Goal: Information Seeking & Learning: Learn about a topic

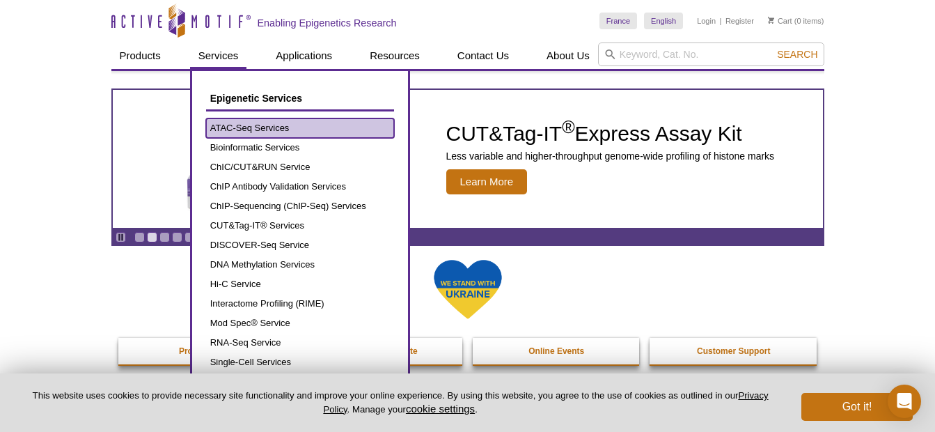
click at [234, 128] on link "ATAC-Seq Services" at bounding box center [300, 127] width 188 height 19
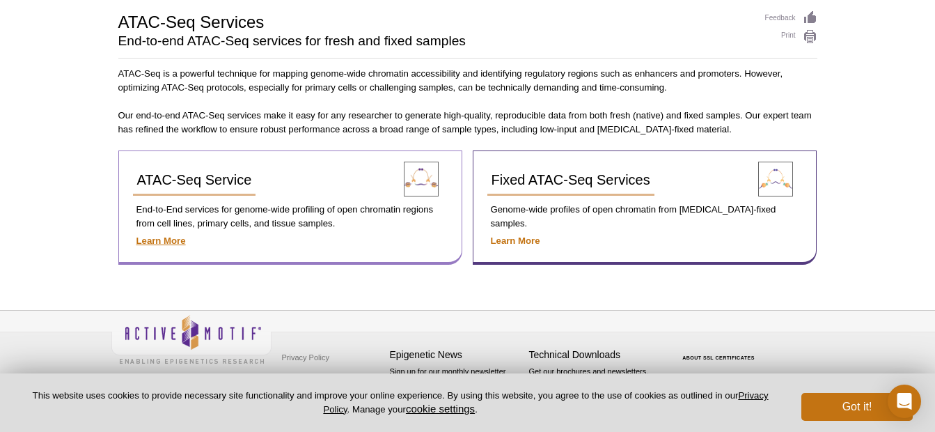
scroll to position [97, 0]
click at [885, 403] on button "Got it!" at bounding box center [856, 407] width 111 height 28
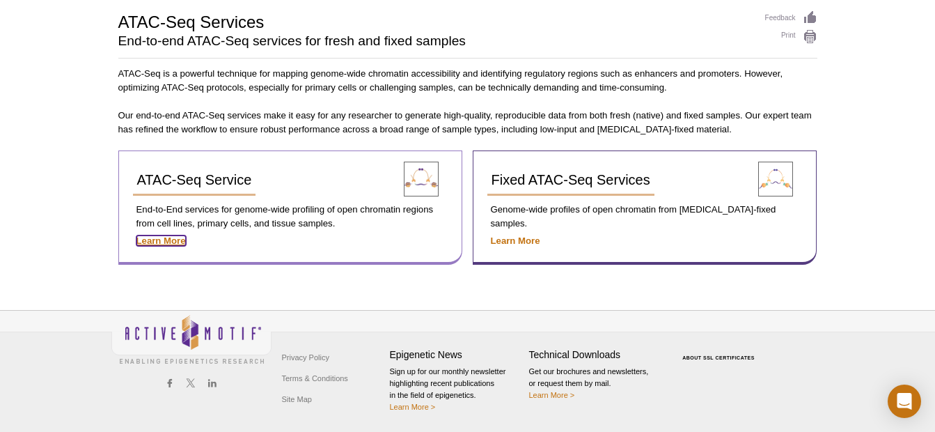
click at [151, 243] on strong "Learn More" at bounding box center [160, 240] width 49 height 10
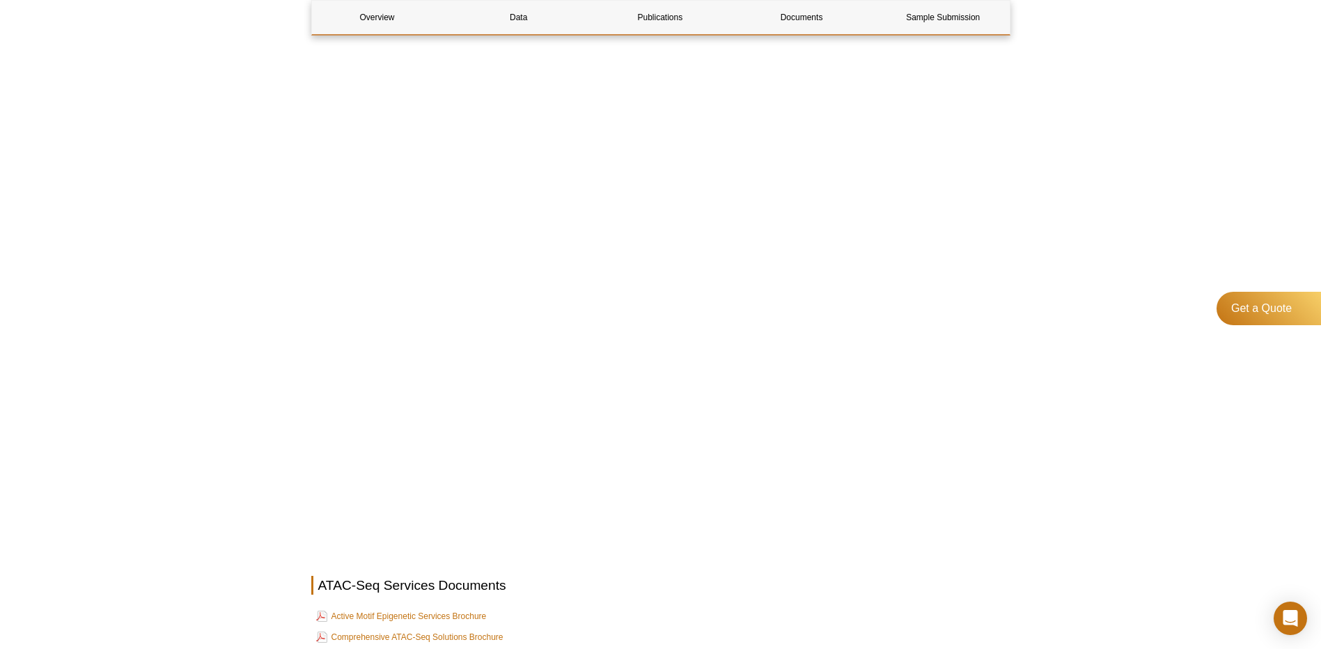
scroll to position [4179, 0]
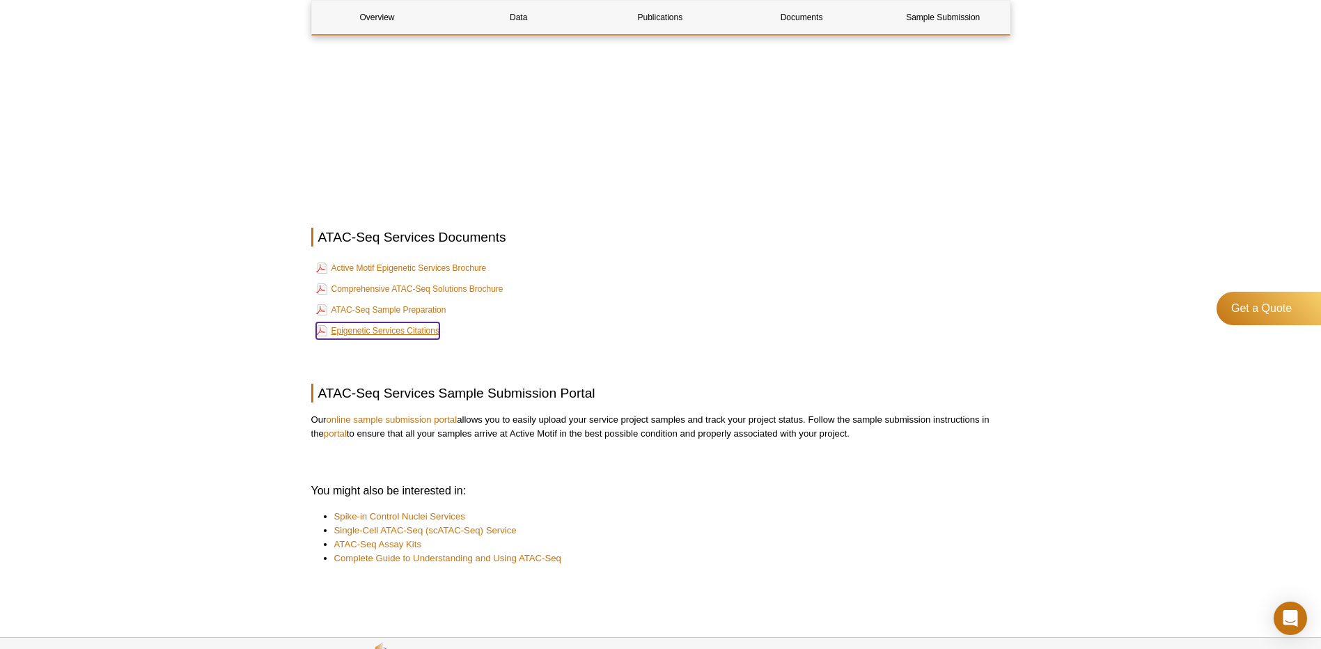
click at [423, 331] on link "Epigenetic Services Citations" at bounding box center [377, 330] width 123 height 17
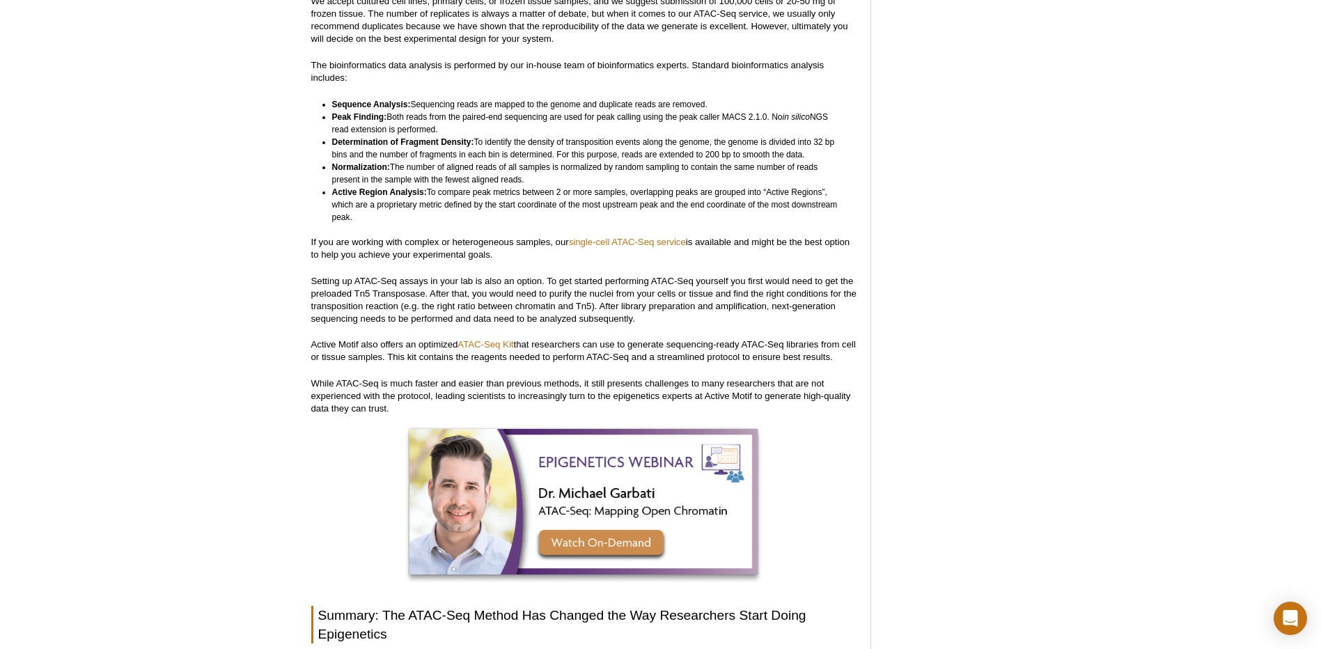
scroll to position [2439, 0]
